Goal: Task Accomplishment & Management: Use online tool/utility

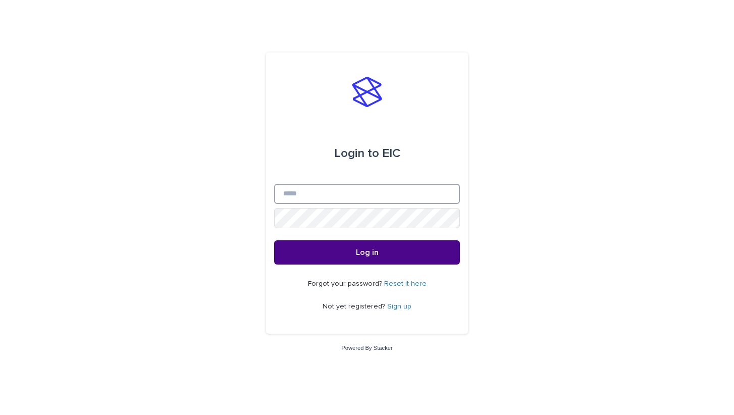
click at [366, 196] on input "Email" at bounding box center [367, 194] width 186 height 20
type input "**********"
click at [367, 253] on button "Log in" at bounding box center [367, 252] width 186 height 24
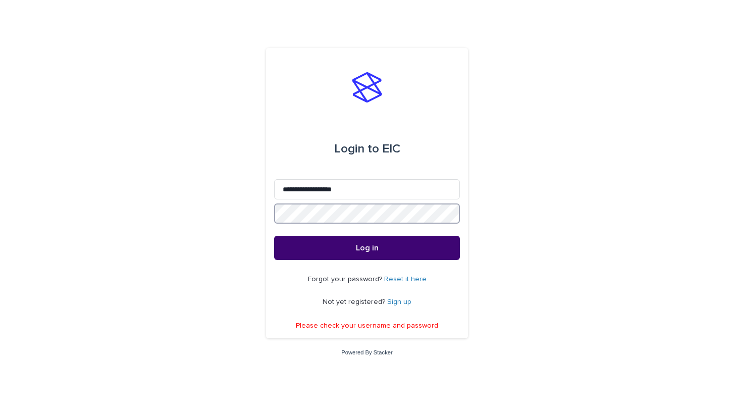
click at [367, 249] on button "Log in" at bounding box center [367, 248] width 186 height 24
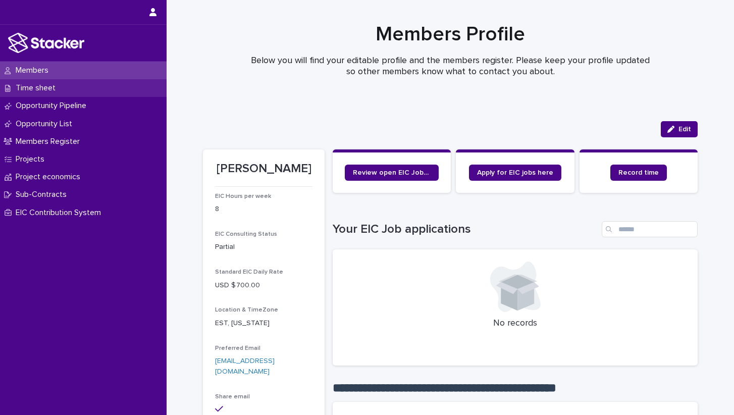
click at [51, 90] on p "Time sheet" at bounding box center [38, 88] width 52 height 10
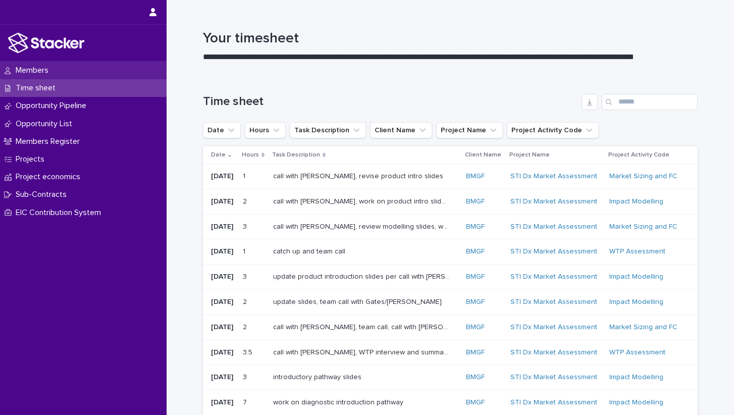
click at [66, 73] on div "Members" at bounding box center [83, 71] width 166 height 18
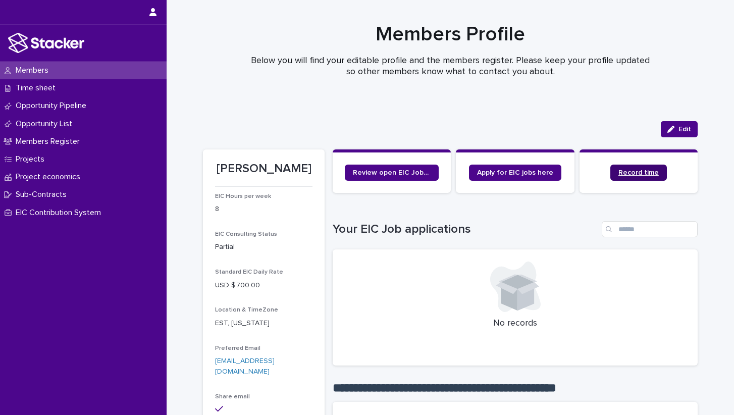
click at [643, 175] on span "Record time" at bounding box center [638, 172] width 40 height 7
